Goal: Task Accomplishment & Management: Use online tool/utility

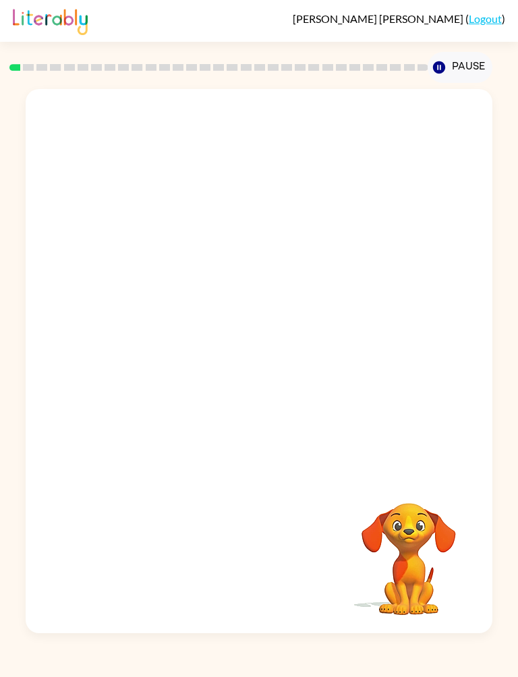
click at [209, 291] on video "Your browser must support playing .mp4 files to use Literably. Please try using…" at bounding box center [259, 281] width 466 height 385
click at [312, 340] on video "Your browser must support playing .mp4 files to use Literably. Please try using…" at bounding box center [259, 281] width 466 height 385
click at [367, 285] on video "Your browser must support playing .mp4 files to use Literably. Please try using…" at bounding box center [259, 281] width 466 height 385
click at [277, 364] on button "button" at bounding box center [259, 367] width 86 height 49
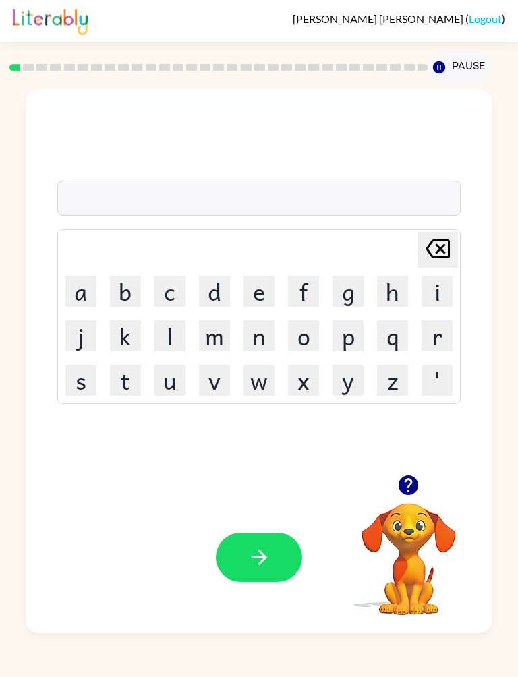
click at [116, 282] on button "b" at bounding box center [125, 291] width 31 height 31
click at [319, 331] on button "o" at bounding box center [303, 335] width 31 height 31
click at [409, 503] on video "Your browser must support playing .mp4 files to use Literably. Please try using…" at bounding box center [408, 549] width 135 height 135
click at [317, 193] on div "bo" at bounding box center [259, 199] width 396 height 28
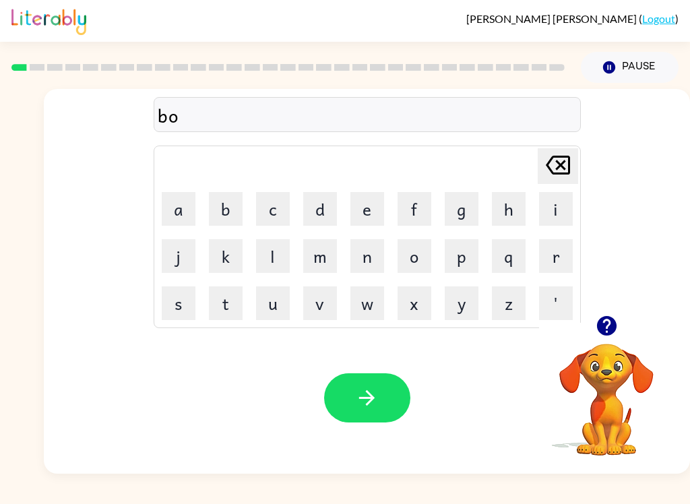
click at [548, 257] on button "r" at bounding box center [556, 256] width 34 height 34
click at [361, 253] on button "n" at bounding box center [367, 256] width 34 height 34
click at [379, 411] on button "button" at bounding box center [367, 397] width 86 height 49
click at [363, 406] on icon "button" at bounding box center [367, 398] width 24 height 24
click at [272, 212] on button "c" at bounding box center [273, 209] width 34 height 34
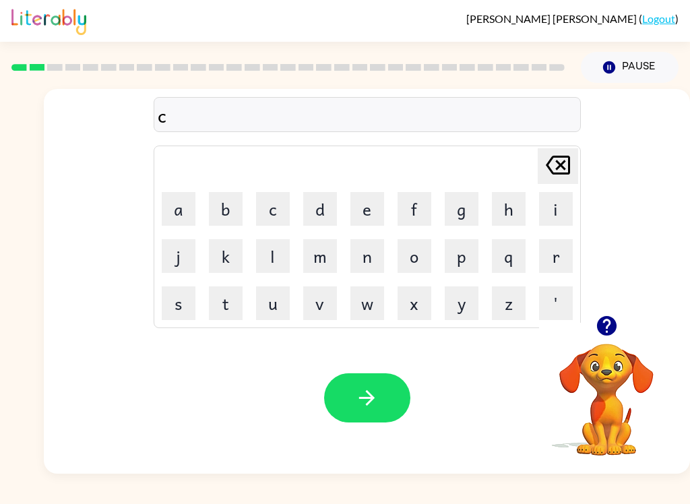
click at [166, 203] on button "a" at bounding box center [179, 209] width 34 height 34
click at [284, 302] on button "u" at bounding box center [273, 303] width 34 height 34
click at [367, 305] on button "w" at bounding box center [367, 303] width 34 height 34
click at [551, 154] on icon "[PERSON_NAME] last character input" at bounding box center [558, 165] width 32 height 32
click at [368, 252] on button "n" at bounding box center [367, 256] width 34 height 34
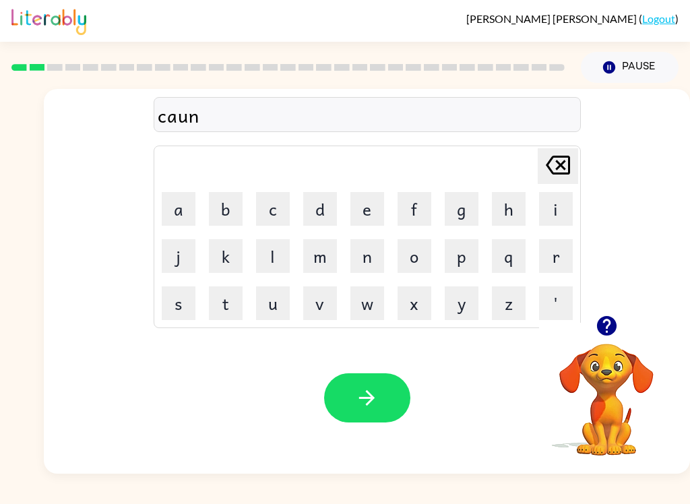
click at [311, 195] on button "d" at bounding box center [320, 209] width 34 height 34
click at [371, 400] on icon "button" at bounding box center [366, 397] width 15 height 15
click at [263, 262] on button "l" at bounding box center [273, 256] width 34 height 34
click at [420, 251] on button "o" at bounding box center [415, 256] width 34 height 34
click at [276, 203] on button "c" at bounding box center [273, 209] width 34 height 34
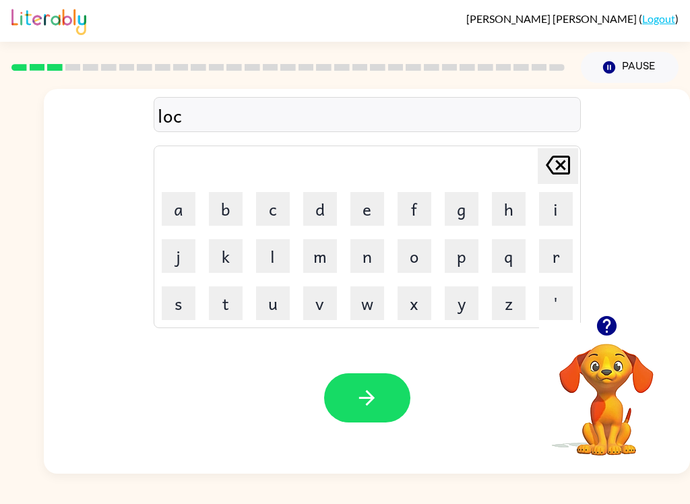
click at [185, 252] on button "j" at bounding box center [179, 256] width 34 height 34
click at [559, 160] on icon "[PERSON_NAME] last character input" at bounding box center [558, 165] width 32 height 32
click at [172, 193] on button "a" at bounding box center [179, 209] width 34 height 34
click at [323, 198] on button "d" at bounding box center [320, 209] width 34 height 34
click at [360, 214] on button "e" at bounding box center [367, 209] width 34 height 34
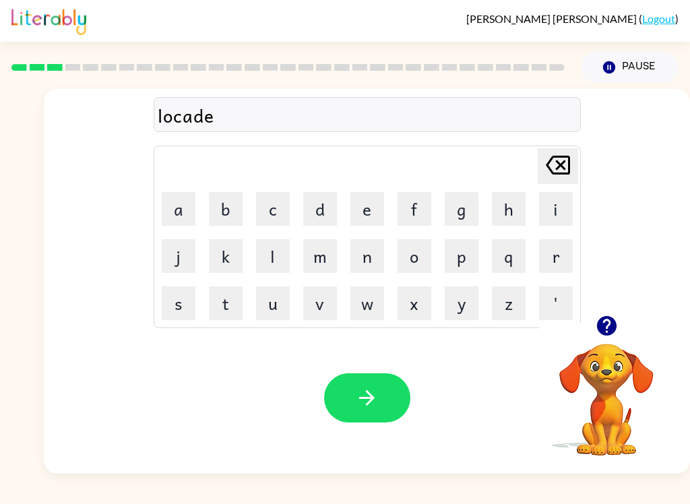
click at [370, 385] on button "button" at bounding box center [367, 397] width 86 height 49
click at [622, 321] on button "button" at bounding box center [607, 326] width 34 height 34
click at [623, 323] on div "Your browser must support playing .mp4 files to use Literably. Please try using…" at bounding box center [367, 398] width 646 height 152
click at [232, 302] on button "t" at bounding box center [226, 303] width 34 height 34
click at [270, 307] on button "u" at bounding box center [273, 303] width 34 height 34
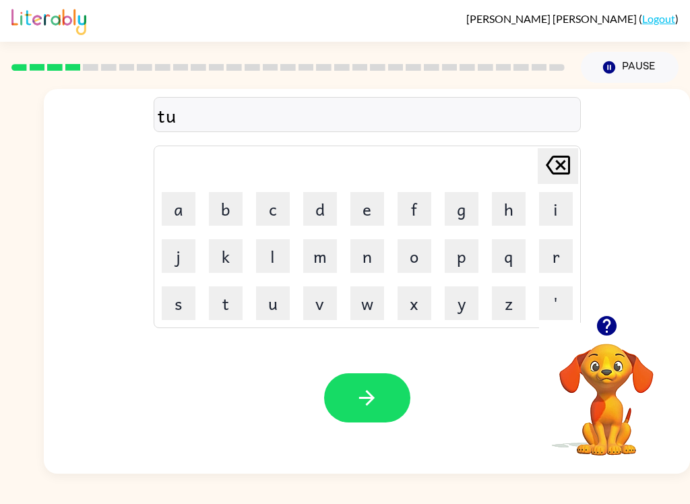
click at [557, 201] on button "i" at bounding box center [556, 209] width 34 height 34
click at [368, 260] on button "n" at bounding box center [367, 256] width 34 height 34
click at [371, 380] on button "button" at bounding box center [367, 397] width 86 height 49
click at [188, 250] on button "j" at bounding box center [179, 256] width 34 height 34
click at [557, 166] on icon at bounding box center [558, 165] width 24 height 19
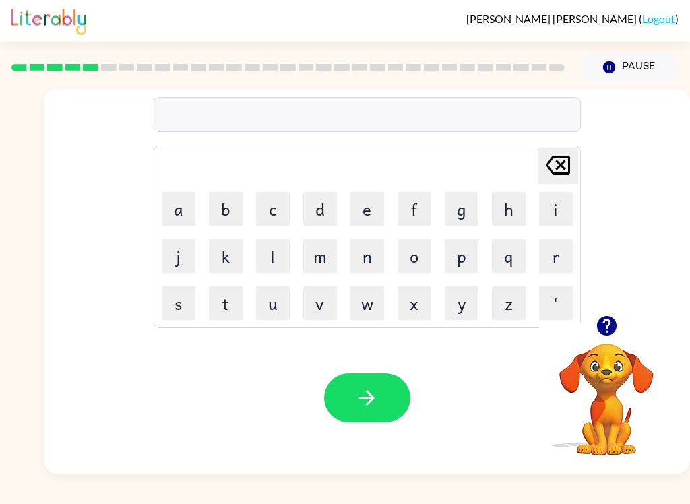
click at [373, 258] on button "n" at bounding box center [367, 256] width 34 height 34
click at [178, 253] on button "j" at bounding box center [179, 256] width 34 height 34
click at [559, 166] on icon at bounding box center [558, 165] width 24 height 19
click at [185, 198] on button "a" at bounding box center [179, 209] width 34 height 34
click at [688, 499] on div "[PERSON_NAME] ( Logout ) Pause Pause na Delete Delete last character input a b …" at bounding box center [345, 252] width 690 height 504
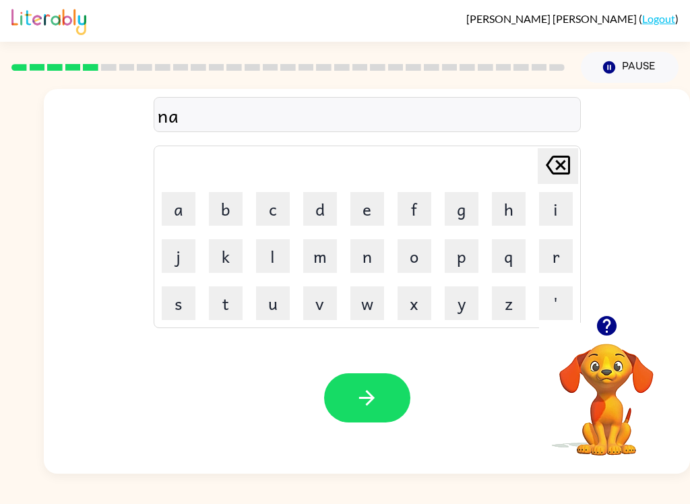
click at [548, 266] on button "r" at bounding box center [556, 256] width 34 height 34
click at [274, 257] on button "l" at bounding box center [273, 256] width 34 height 34
click at [461, 306] on button "y" at bounding box center [462, 303] width 34 height 34
click at [393, 391] on button "button" at bounding box center [367, 397] width 86 height 49
click at [615, 325] on icon "button" at bounding box center [606, 326] width 20 height 20
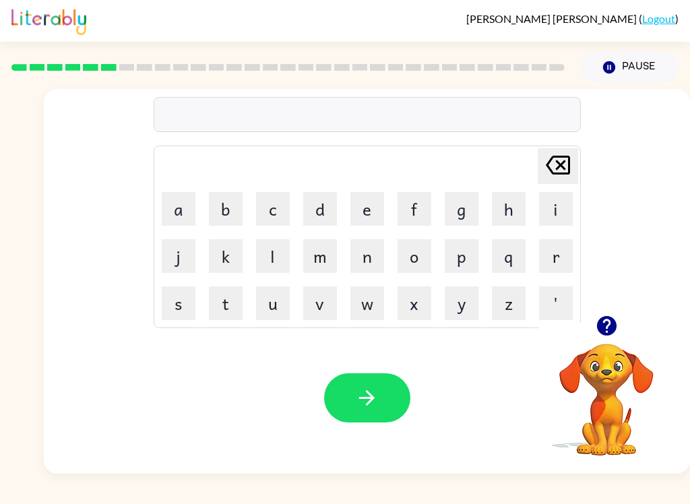
click at [214, 214] on button "b" at bounding box center [226, 209] width 34 height 34
click at [370, 211] on button "e" at bounding box center [367, 209] width 34 height 34
click at [515, 199] on button "h" at bounding box center [509, 209] width 34 height 34
click at [193, 245] on button "j" at bounding box center [179, 256] width 34 height 34
click at [553, 183] on div "[PERSON_NAME] last character input" at bounding box center [558, 166] width 32 height 34
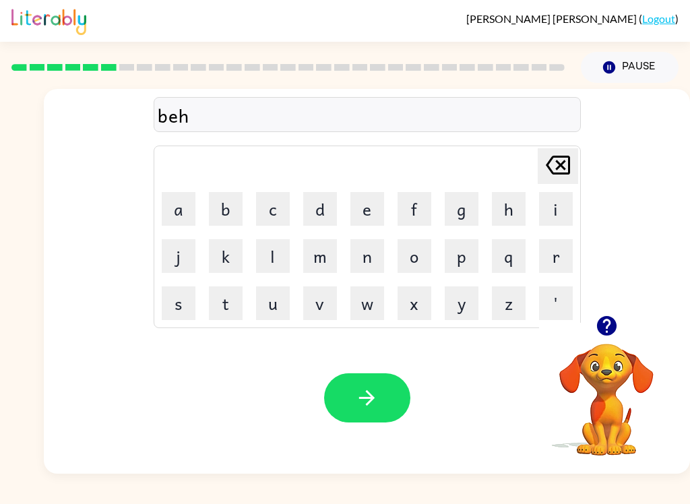
click at [176, 224] on button "a" at bounding box center [179, 209] width 34 height 34
click at [363, 249] on button "n" at bounding box center [367, 256] width 34 height 34
click at [323, 206] on button "d" at bounding box center [320, 209] width 34 height 34
click at [378, 421] on button "button" at bounding box center [367, 397] width 86 height 49
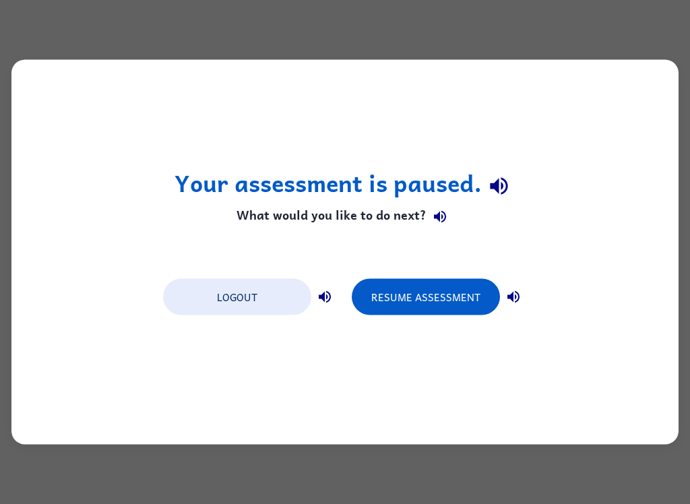
click at [488, 294] on button "Resume Assessment" at bounding box center [426, 297] width 148 height 36
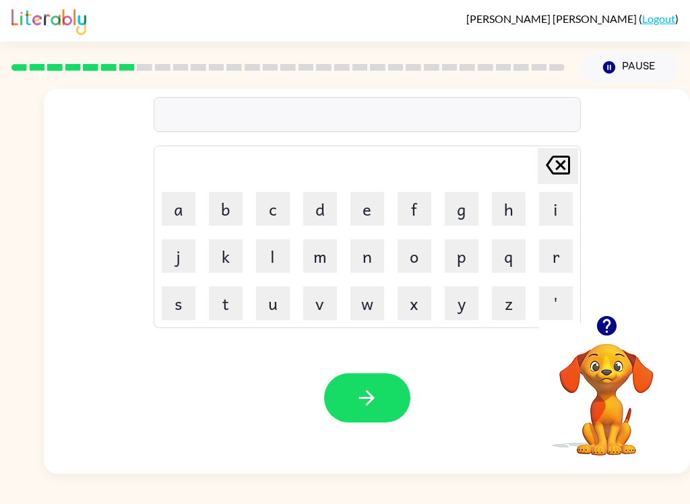
click at [228, 306] on button "t" at bounding box center [226, 303] width 34 height 34
click at [613, 314] on button "button" at bounding box center [607, 326] width 34 height 34
click at [369, 208] on button "e" at bounding box center [367, 209] width 34 height 34
click at [274, 192] on button "c" at bounding box center [273, 209] width 34 height 34
click at [419, 262] on button "o" at bounding box center [415, 256] width 34 height 34
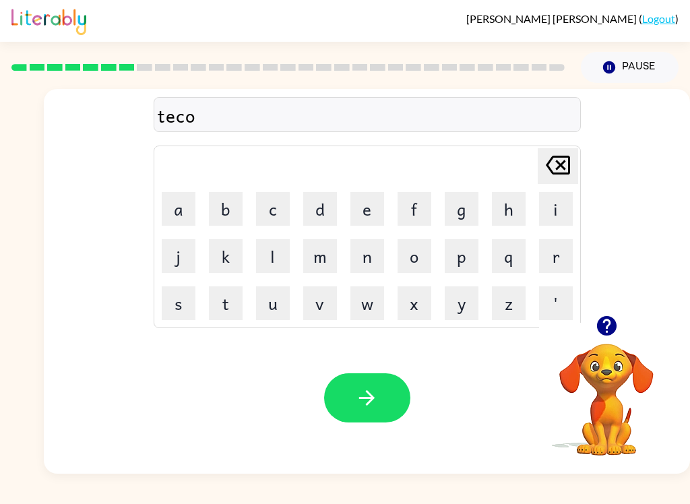
click at [274, 265] on button "l" at bounding box center [273, 256] width 34 height 34
click at [351, 413] on button "button" at bounding box center [367, 397] width 86 height 49
click at [367, 247] on button "n" at bounding box center [367, 256] width 34 height 34
click at [557, 203] on button "i" at bounding box center [556, 209] width 34 height 34
click at [603, 313] on button "button" at bounding box center [607, 326] width 34 height 34
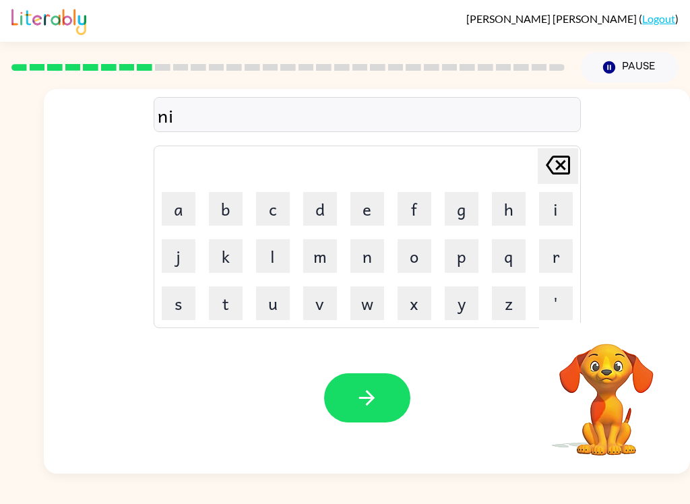
click at [610, 329] on video "Your browser must support playing .mp4 files to use Literably. Please try using…" at bounding box center [606, 390] width 135 height 135
click at [172, 214] on button "a" at bounding box center [179, 209] width 34 height 34
click at [272, 203] on button "c" at bounding box center [273, 209] width 34 height 34
click at [412, 257] on button "o" at bounding box center [415, 256] width 34 height 34
click at [272, 261] on button "l" at bounding box center [273, 256] width 34 height 34
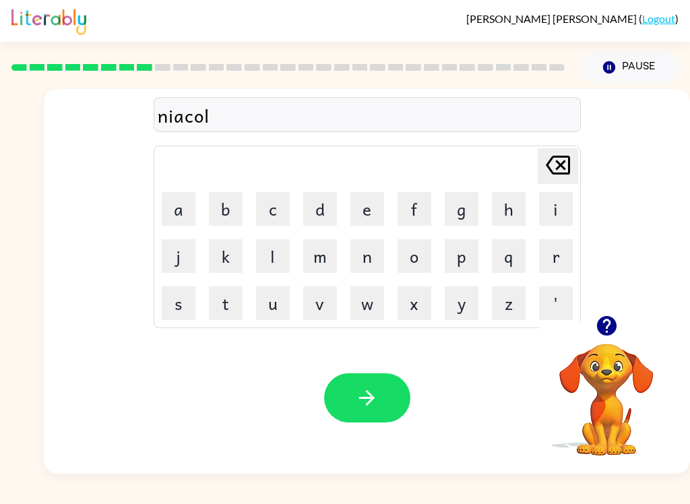
click at [340, 401] on button "button" at bounding box center [367, 397] width 86 height 49
click at [664, 468] on div "Your browser must support playing .mp4 files to use Literably. Please try using…" at bounding box center [367, 398] width 646 height 152
click at [619, 313] on div at bounding box center [606, 326] width 135 height 34
click at [605, 331] on icon "button" at bounding box center [606, 326] width 20 height 20
click at [372, 270] on button "n" at bounding box center [367, 256] width 34 height 34
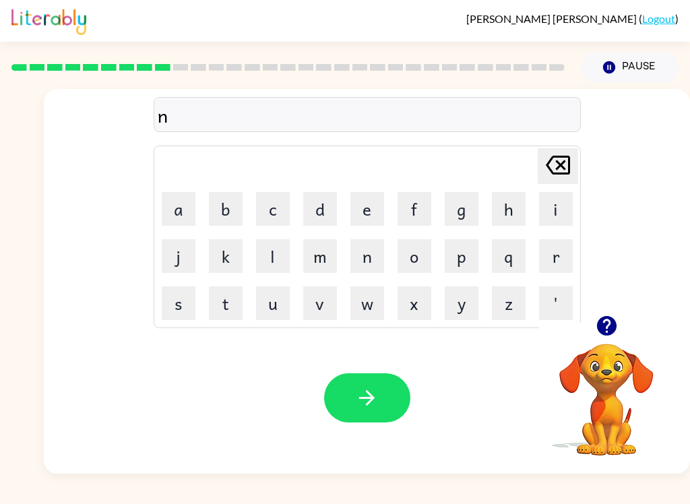
click at [565, 208] on button "i" at bounding box center [556, 209] width 34 height 34
click at [228, 203] on button "b" at bounding box center [226, 209] width 34 height 34
click at [280, 263] on button "l" at bounding box center [273, 256] width 34 height 34
click at [358, 214] on button "e" at bounding box center [367, 209] width 34 height 34
click at [357, 367] on div "Your browser must support playing .mp4 files to use Literably. Please try using…" at bounding box center [367, 398] width 646 height 152
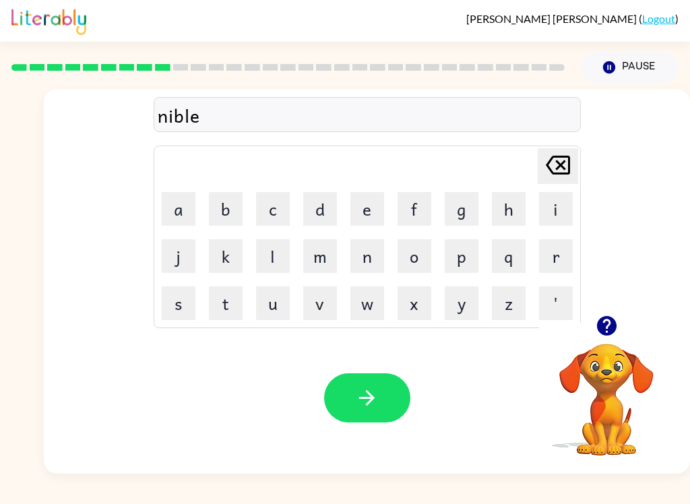
click at [383, 404] on button "button" at bounding box center [367, 397] width 86 height 49
click at [596, 329] on icon "button" at bounding box center [607, 326] width 24 height 24
click at [425, 270] on button "o" at bounding box center [415, 256] width 34 height 34
click at [361, 251] on button "n" at bounding box center [367, 256] width 34 height 34
click at [634, 489] on div "[PERSON_NAME] ( Logout ) Pause Pause on Delete Delete last character input a b …" at bounding box center [345, 252] width 690 height 504
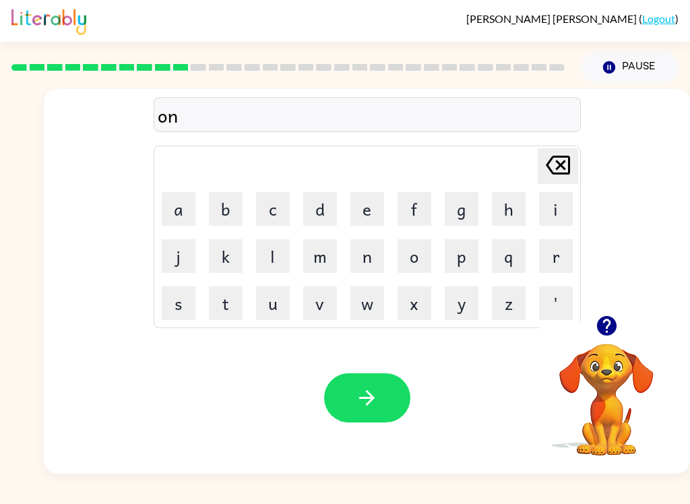
click at [591, 496] on div "[PERSON_NAME] ( Logout ) Pause Pause on Delete Delete last character input a b …" at bounding box center [345, 252] width 690 height 504
click at [422, 200] on button "f" at bounding box center [415, 209] width 34 height 34
click at [417, 252] on button "o" at bounding box center [415, 256] width 34 height 34
click at [281, 258] on button "l" at bounding box center [273, 256] width 34 height 34
click at [234, 294] on button "t" at bounding box center [226, 303] width 34 height 34
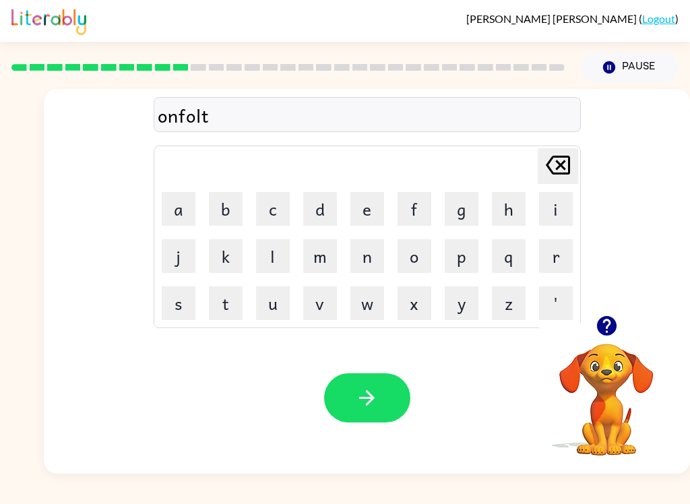
click at [363, 391] on icon "button" at bounding box center [367, 398] width 24 height 24
click at [214, 215] on button "b" at bounding box center [226, 209] width 34 height 34
click at [422, 259] on button "o" at bounding box center [415, 256] width 34 height 34
click at [189, 266] on button "j" at bounding box center [179, 256] width 34 height 34
click at [561, 162] on icon at bounding box center [558, 165] width 24 height 19
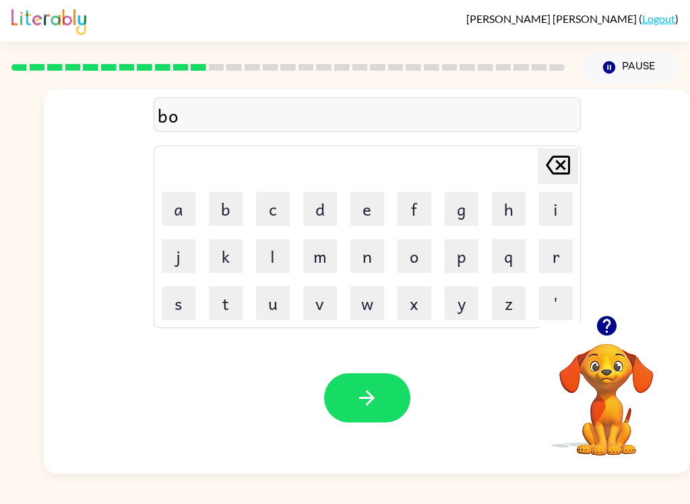
click at [174, 209] on button "a" at bounding box center [179, 209] width 34 height 34
click at [223, 311] on button "t" at bounding box center [226, 303] width 34 height 34
click at [370, 404] on icon "button" at bounding box center [367, 398] width 24 height 24
click at [236, 212] on button "b" at bounding box center [226, 209] width 34 height 34
click at [365, 203] on button "e" at bounding box center [367, 209] width 34 height 34
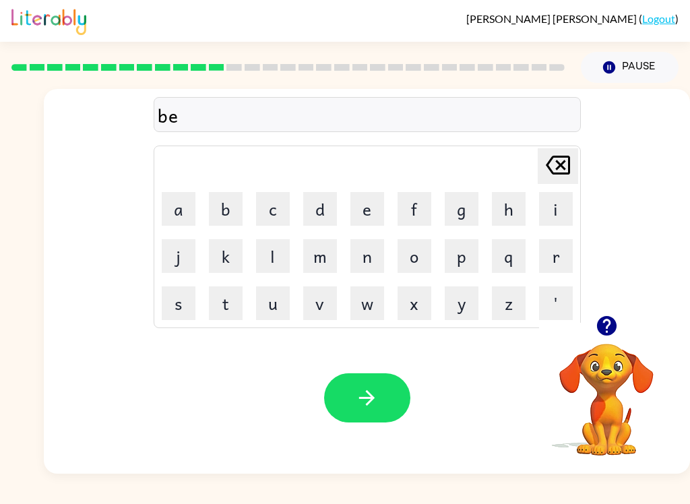
click at [314, 204] on button "d" at bounding box center [320, 209] width 34 height 34
click at [224, 311] on button "t" at bounding box center [226, 303] width 34 height 34
click at [559, 214] on button "i" at bounding box center [556, 209] width 34 height 34
click at [330, 251] on button "m" at bounding box center [320, 256] width 34 height 34
click at [366, 203] on button "e" at bounding box center [367, 209] width 34 height 34
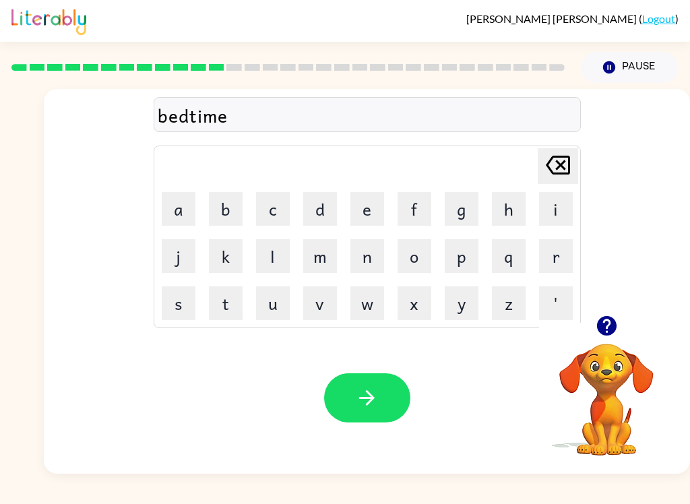
click at [383, 406] on button "button" at bounding box center [367, 397] width 86 height 49
click at [427, 206] on button "f" at bounding box center [415, 209] width 34 height 34
click at [558, 195] on button "i" at bounding box center [556, 209] width 34 height 34
click at [230, 307] on button "t" at bounding box center [226, 303] width 34 height 34
click at [375, 259] on button "n" at bounding box center [367, 256] width 34 height 34
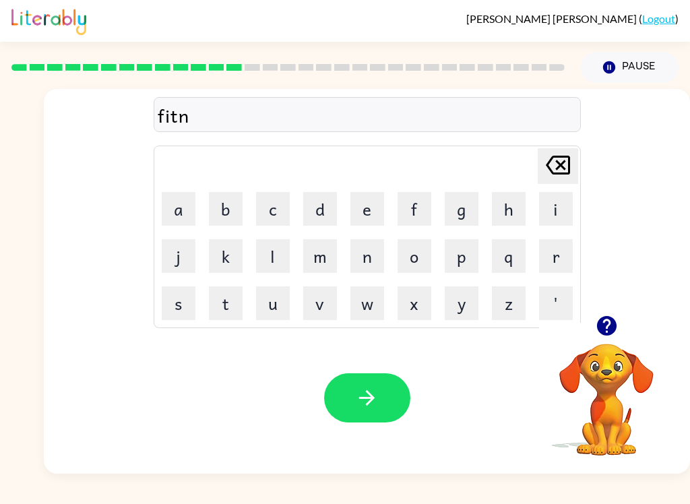
click at [373, 206] on button "e" at bounding box center [367, 209] width 34 height 34
click at [184, 302] on button "s" at bounding box center [179, 303] width 34 height 34
click at [178, 309] on button "s" at bounding box center [179, 303] width 34 height 34
click at [378, 410] on icon "button" at bounding box center [367, 398] width 24 height 24
click at [327, 201] on button "d" at bounding box center [320, 209] width 34 height 34
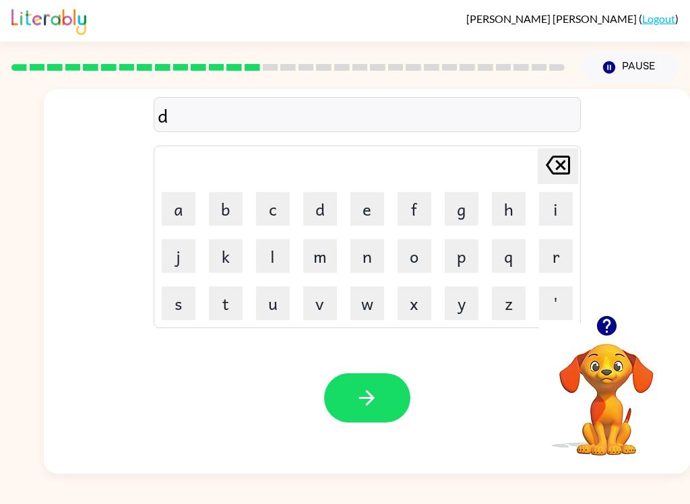
click at [459, 199] on button "g" at bounding box center [462, 209] width 34 height 34
click at [569, 156] on icon "[PERSON_NAME] last character input" at bounding box center [558, 165] width 32 height 32
click at [294, 243] on td "l" at bounding box center [273, 256] width 46 height 46
click at [379, 201] on button "e" at bounding box center [367, 209] width 34 height 34
click at [273, 259] on button "l" at bounding box center [273, 256] width 34 height 34
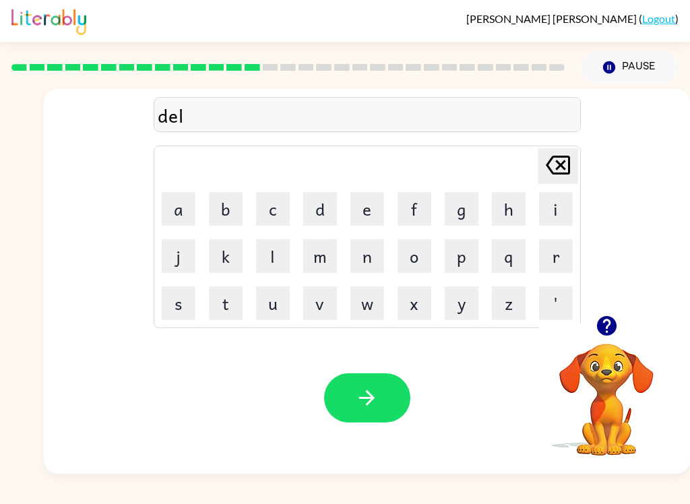
click at [174, 224] on button "a" at bounding box center [179, 209] width 34 height 34
click at [471, 308] on button "y" at bounding box center [462, 303] width 34 height 34
click at [391, 394] on button "button" at bounding box center [367, 397] width 86 height 49
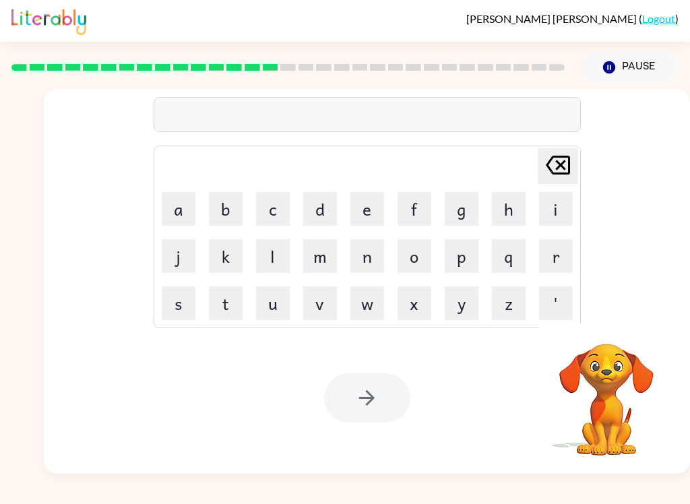
click at [232, 306] on button "t" at bounding box center [226, 303] width 34 height 34
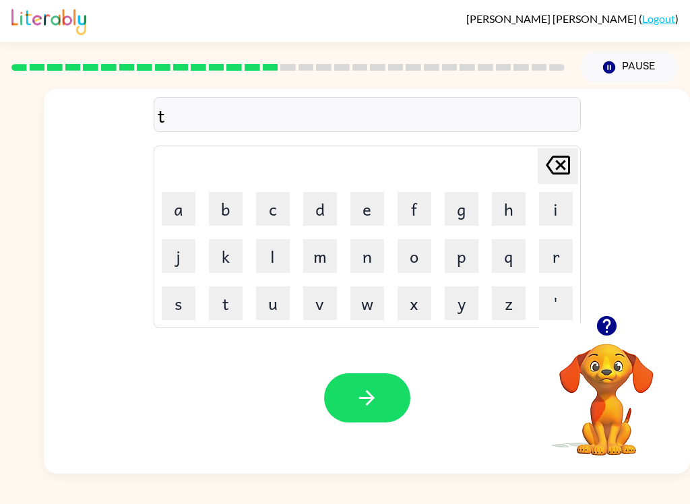
click at [278, 300] on button "u" at bounding box center [273, 303] width 34 height 34
click at [556, 257] on button "r" at bounding box center [556, 256] width 34 height 34
click at [364, 255] on button "n" at bounding box center [367, 256] width 34 height 34
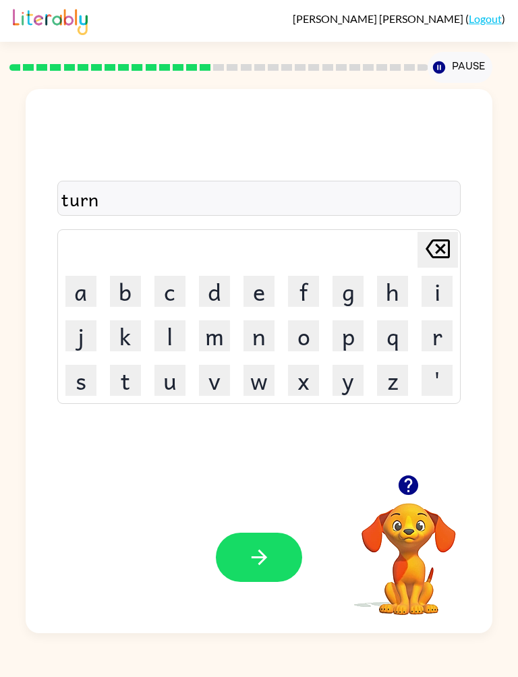
click at [511, 337] on div "turn Delete Delete last character input a b c d e f g h i j k l m n o p q r s t…" at bounding box center [259, 358] width 518 height 550
click at [266, 503] on icon "button" at bounding box center [258, 556] width 15 height 15
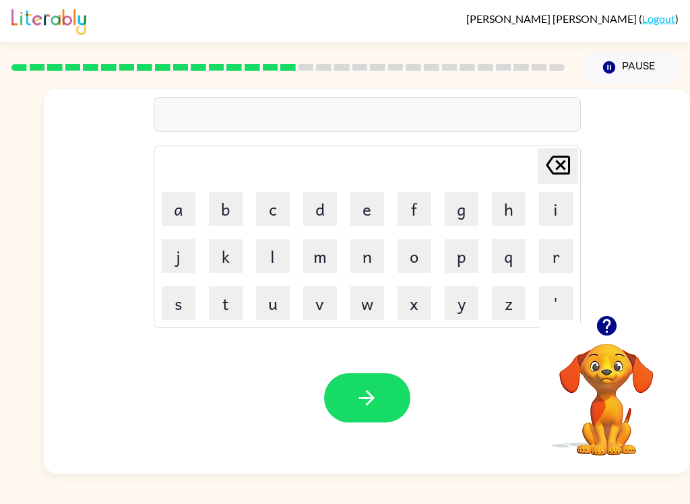
click at [179, 305] on button "s" at bounding box center [179, 303] width 34 height 34
click at [189, 216] on button "a" at bounding box center [179, 209] width 34 height 34
click at [319, 213] on button "d" at bounding box center [320, 209] width 34 height 34
click at [355, 395] on icon "button" at bounding box center [367, 398] width 24 height 24
click at [538, 482] on div "[PERSON_NAME] ( Logout ) Pause Pause Delete Delete last character input a b c d…" at bounding box center [345, 252] width 690 height 504
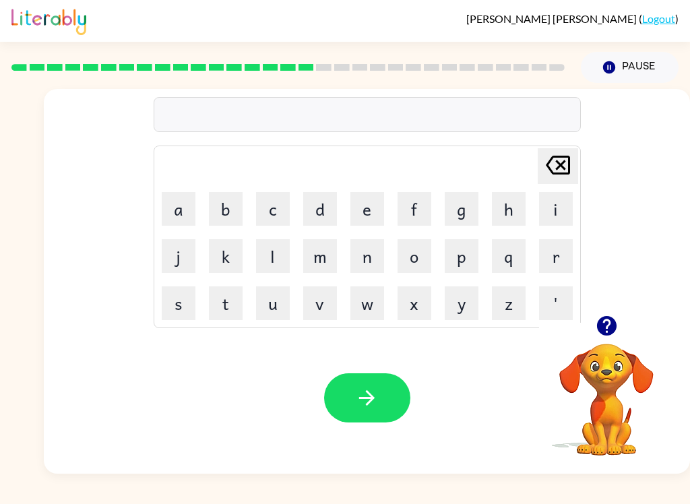
click at [394, 488] on div "[PERSON_NAME] ( Logout ) Pause Pause Delete Delete last character input a b c d…" at bounding box center [345, 252] width 690 height 504
click at [612, 323] on icon "button" at bounding box center [606, 326] width 20 height 20
click at [602, 317] on icon "button" at bounding box center [607, 326] width 24 height 24
click at [216, 212] on button "b" at bounding box center [226, 209] width 34 height 34
click at [557, 253] on button "r" at bounding box center [556, 256] width 34 height 34
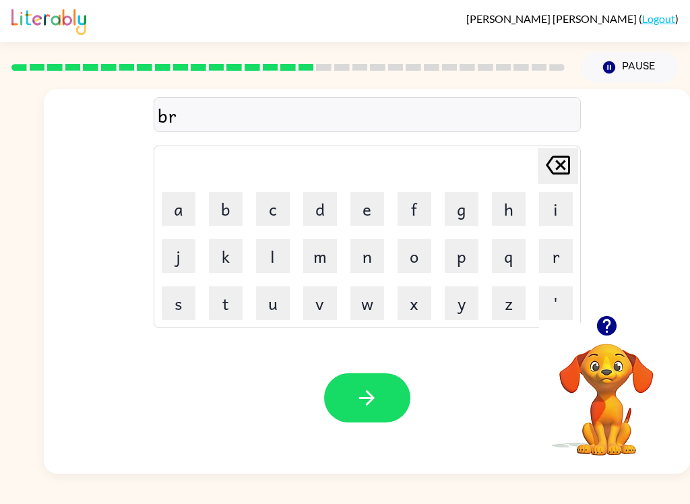
click at [355, 204] on button "e" at bounding box center [367, 209] width 34 height 34
click at [563, 167] on icon "[PERSON_NAME] last character input" at bounding box center [558, 165] width 32 height 32
click at [562, 167] on icon "[PERSON_NAME] last character input" at bounding box center [558, 165] width 32 height 32
click at [565, 158] on icon at bounding box center [558, 165] width 24 height 19
click at [463, 253] on button "p" at bounding box center [462, 256] width 34 height 34
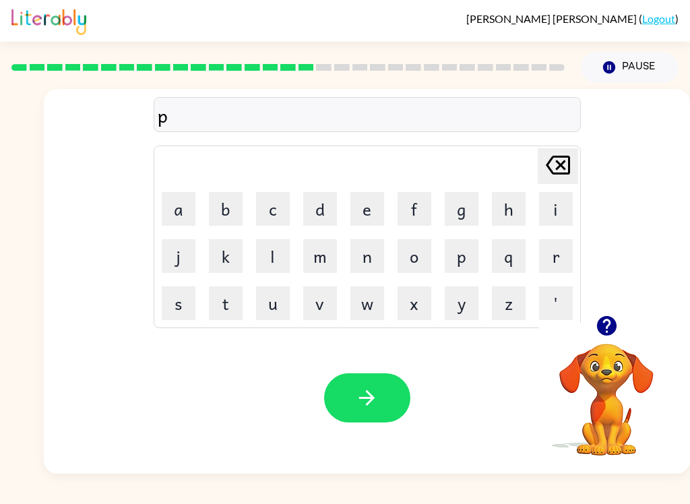
click at [555, 164] on icon at bounding box center [558, 165] width 24 height 19
click at [617, 332] on icon "button" at bounding box center [607, 326] width 24 height 24
click at [9, 493] on div "[PERSON_NAME] ( Logout ) Pause Pause Delete Delete last character input a b c d…" at bounding box center [345, 252] width 690 height 504
click at [34, 489] on div "[PERSON_NAME] ( Logout ) Pause Pause Delete Delete last character input a b c d…" at bounding box center [345, 252] width 690 height 504
click at [11, 494] on div "[PERSON_NAME] ( Logout ) Pause Pause Delete Delete last character input a b c d…" at bounding box center [345, 252] width 690 height 504
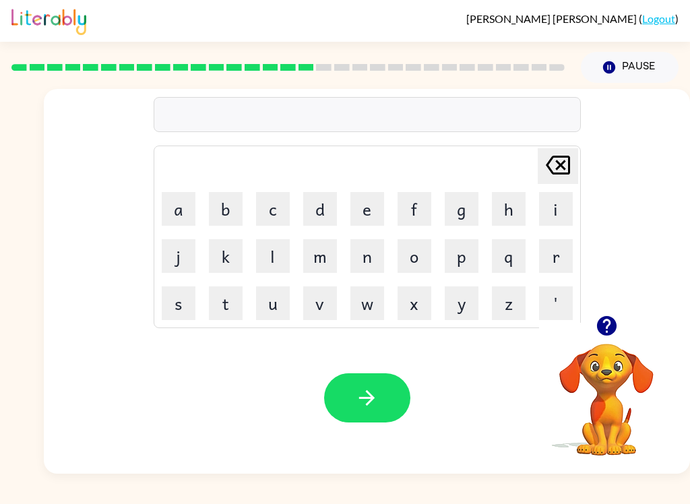
click at [610, 69] on icon "Pause" at bounding box center [609, 67] width 15 height 15
